Goal: Browse casually

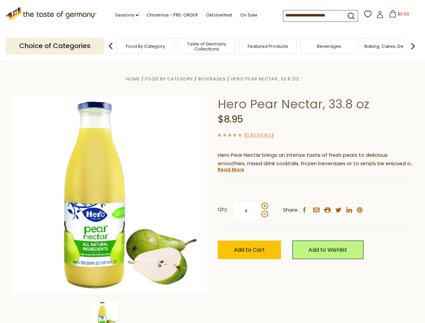
click at [212, 162] on div "Home Food By Category [GEOGRAPHIC_DATA] Hero Pear Nectar, 33.8 oz Hero Pear Nec…" at bounding box center [213, 204] width 414 height 259
click at [124, 15] on link "Seasons dropdown_arrow" at bounding box center [127, 14] width 24 height 7
click at [312, 15] on input at bounding box center [311, 14] width 57 height 9
click at [398, 16] on span "$0.00" at bounding box center [403, 14] width 11 height 6
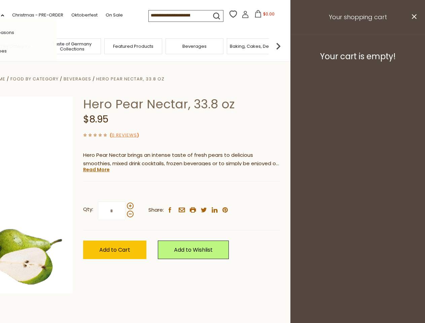
click at [57, 46] on div "All Seasons Recipes Game Day [DATE] [DATE] [DATE][PERSON_NAME] [DATE] Springfes…" at bounding box center [18, 162] width 76 height 286
click at [285, 46] on img at bounding box center [278, 45] width 13 height 13
click at [212, 192] on div "Home Food By Category [GEOGRAPHIC_DATA] Hero Pear Nectar, 33.8 oz Hero Pear Nec…" at bounding box center [78, 204] width 414 height 259
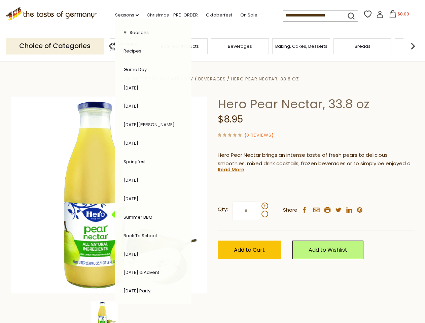
click at [109, 312] on div "Home Food By Category [GEOGRAPHIC_DATA] Hero Pear Nectar, 33.8 oz Hero Pear Nec…" at bounding box center [213, 204] width 414 height 259
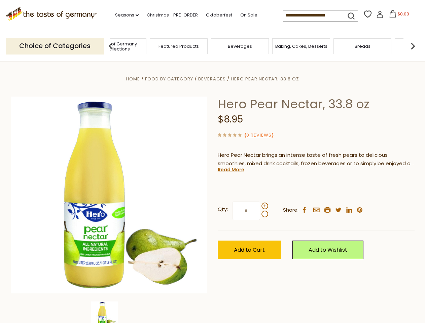
click at [109, 312] on img at bounding box center [104, 315] width 27 height 27
click at [231, 170] on link "Read More" at bounding box center [231, 169] width 27 height 7
